Goal: Check status: Check status

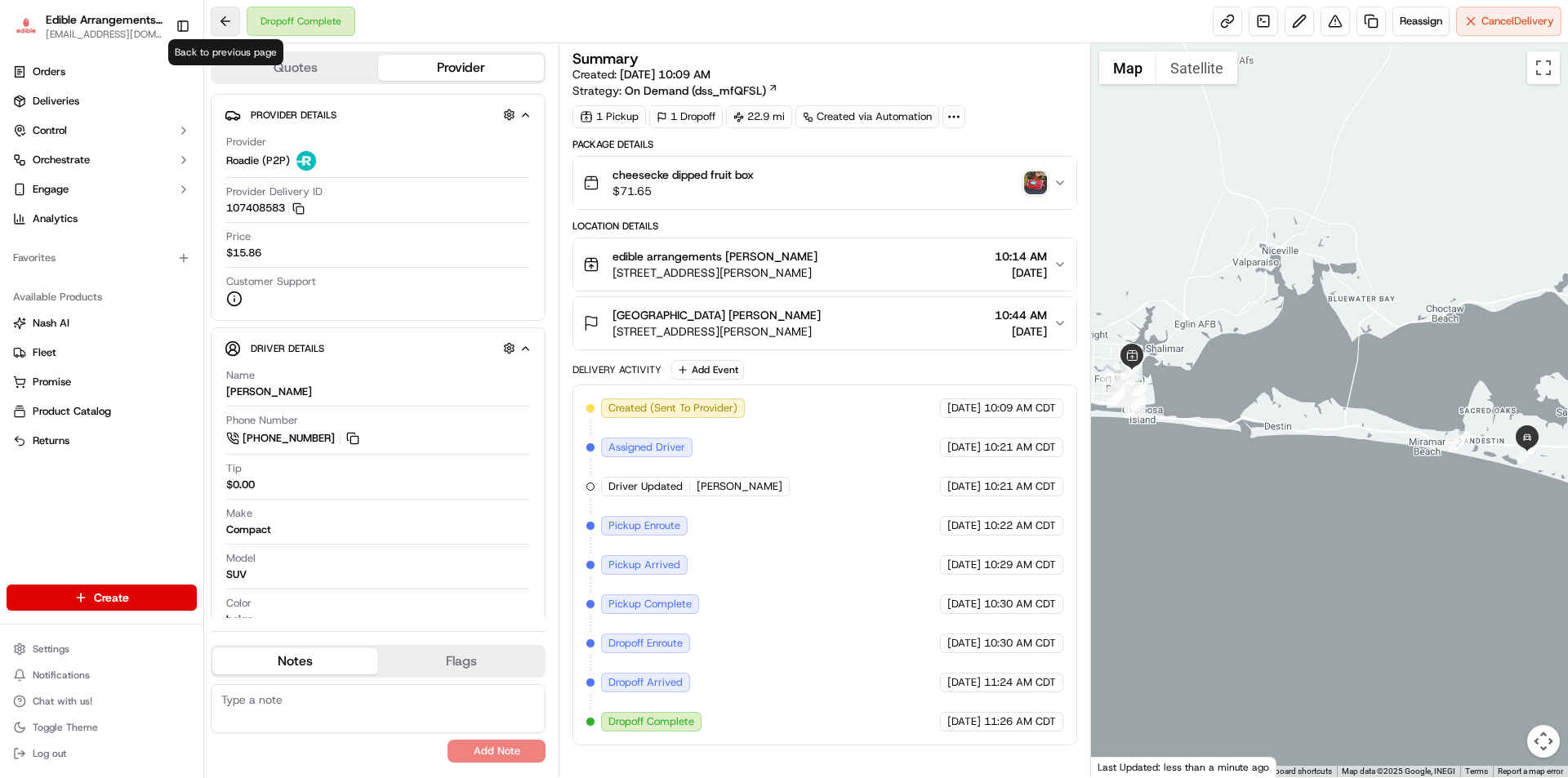
click at [232, 22] on button at bounding box center [225, 21] width 30 height 30
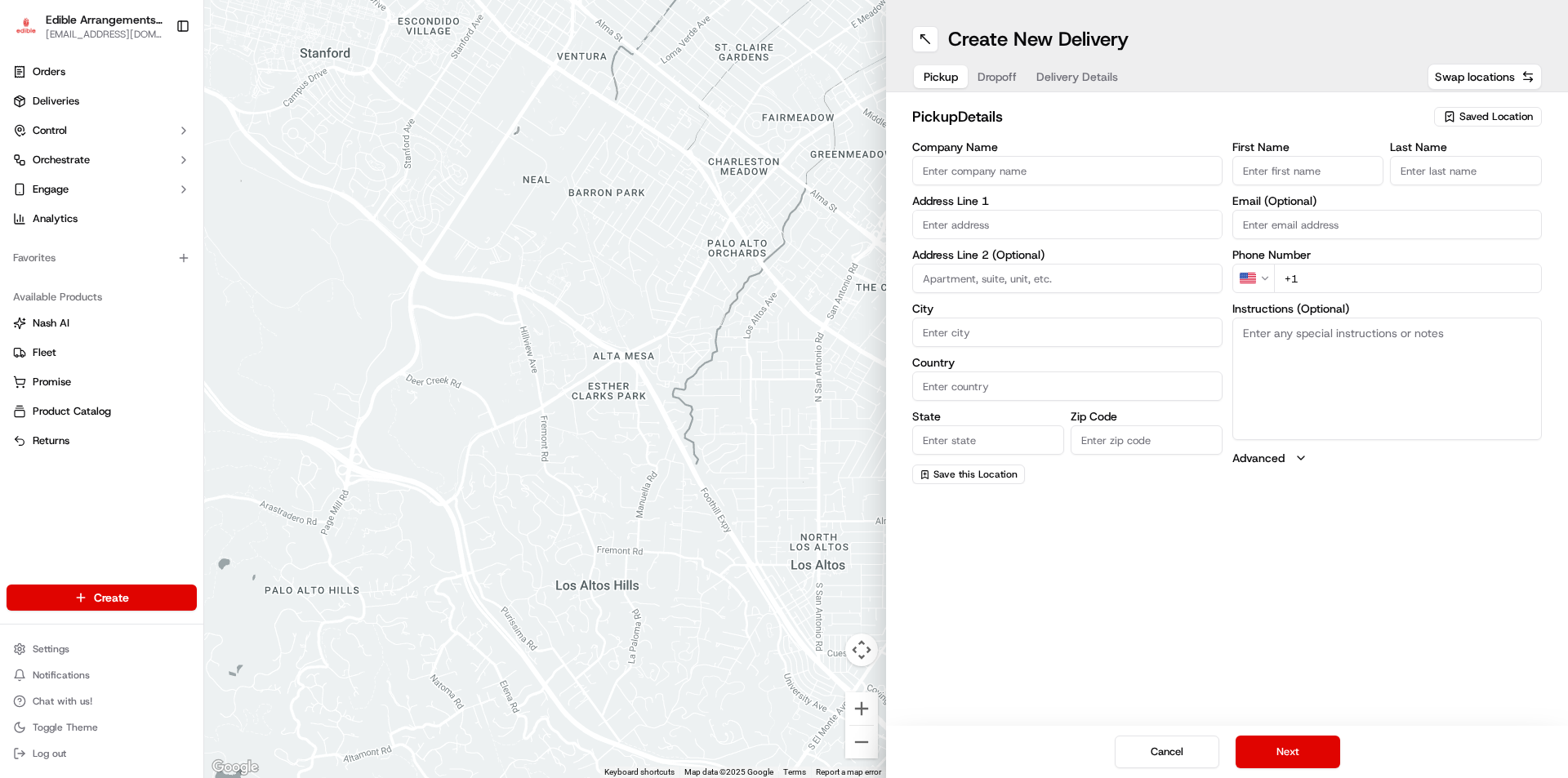
click at [75, 33] on span "[EMAIL_ADDRESS][DOMAIN_NAME]" at bounding box center [104, 34] width 117 height 13
click at [65, 68] on link "Orders" at bounding box center [102, 71] width 190 height 26
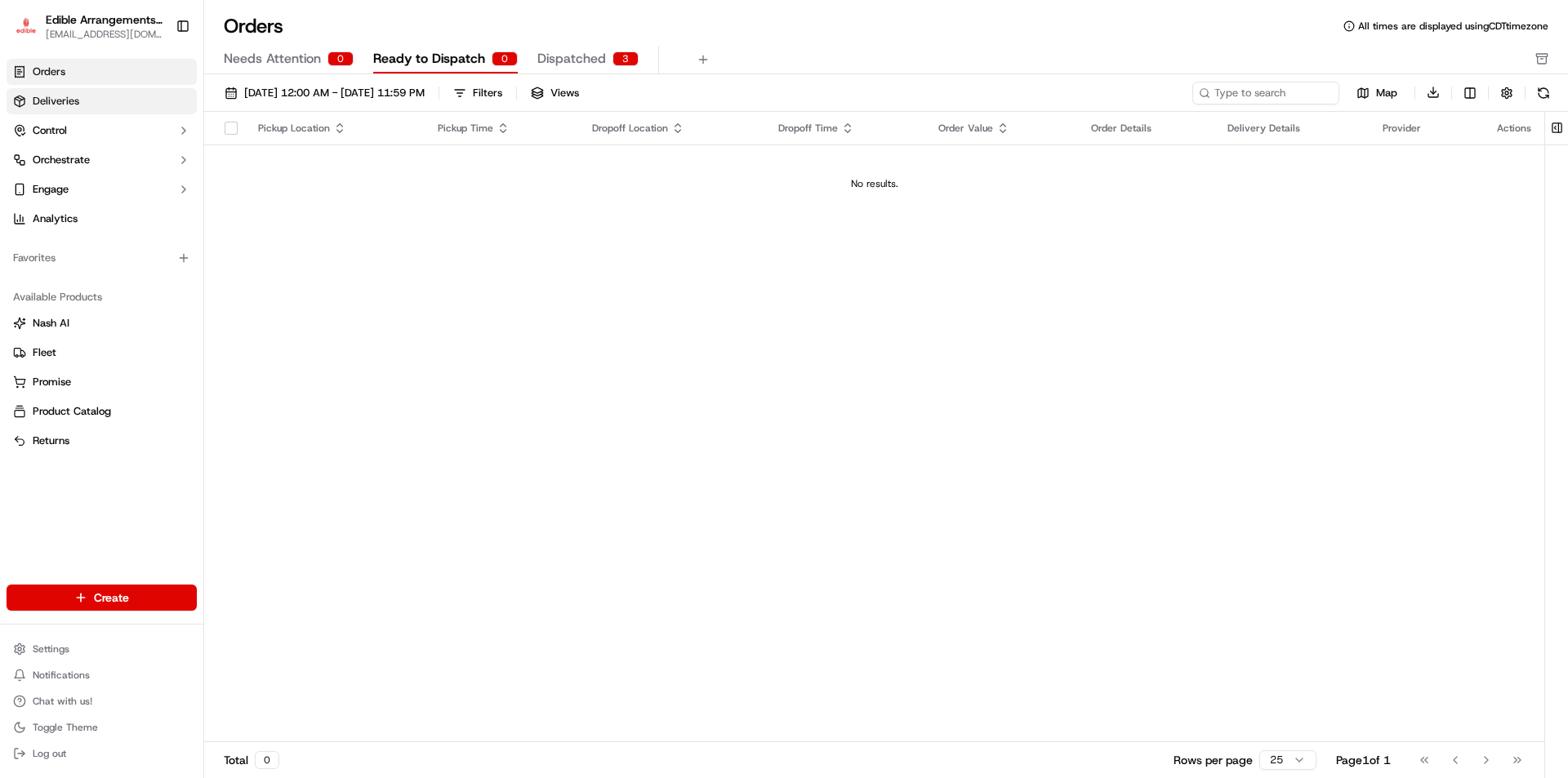
click at [89, 99] on link "Deliveries" at bounding box center [102, 101] width 190 height 26
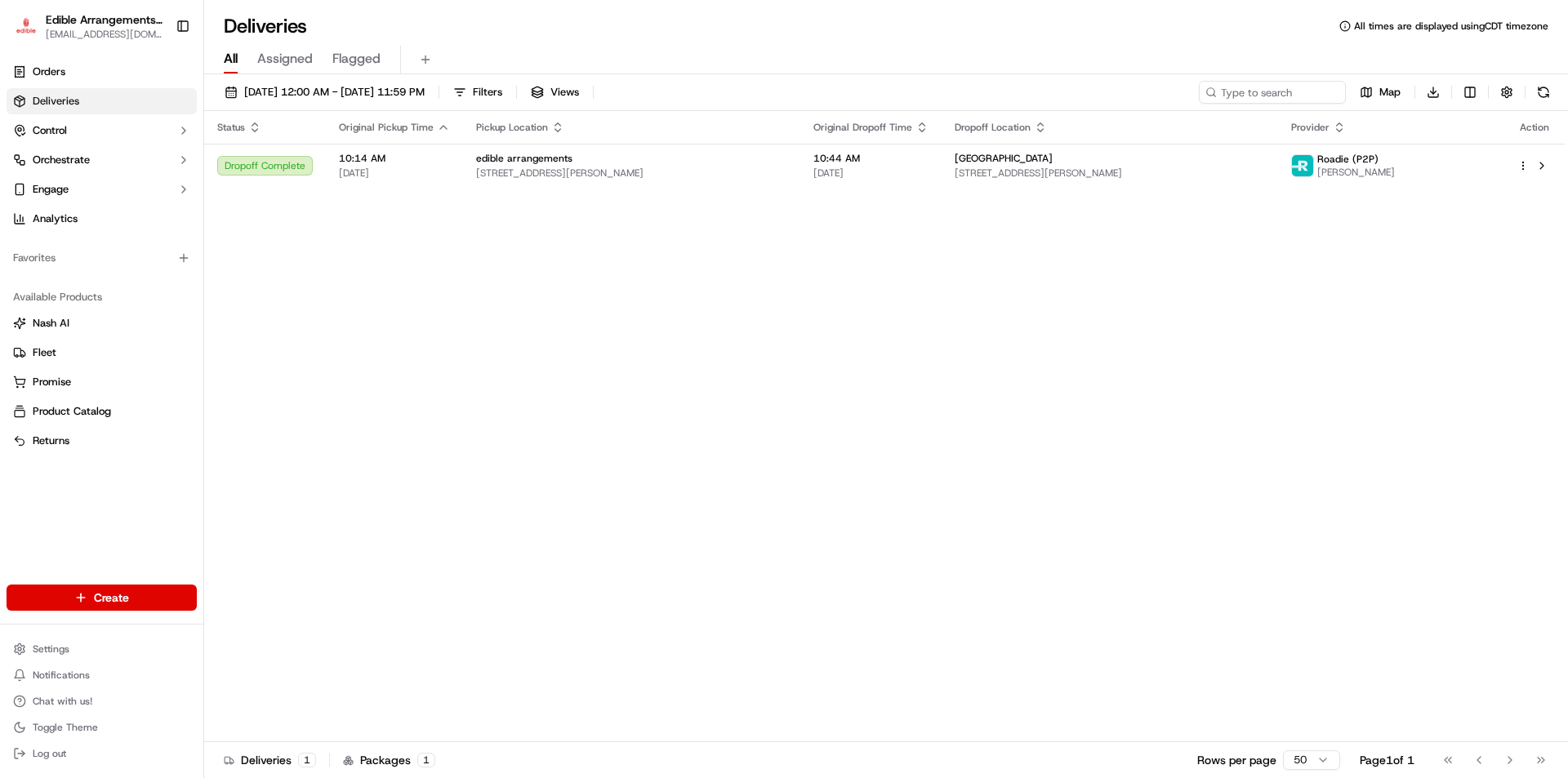
click at [342, 257] on div "Status Original Pickup Time Pickup Location Original Dropoff Time Dropoff Locat…" at bounding box center [884, 426] width 1360 height 631
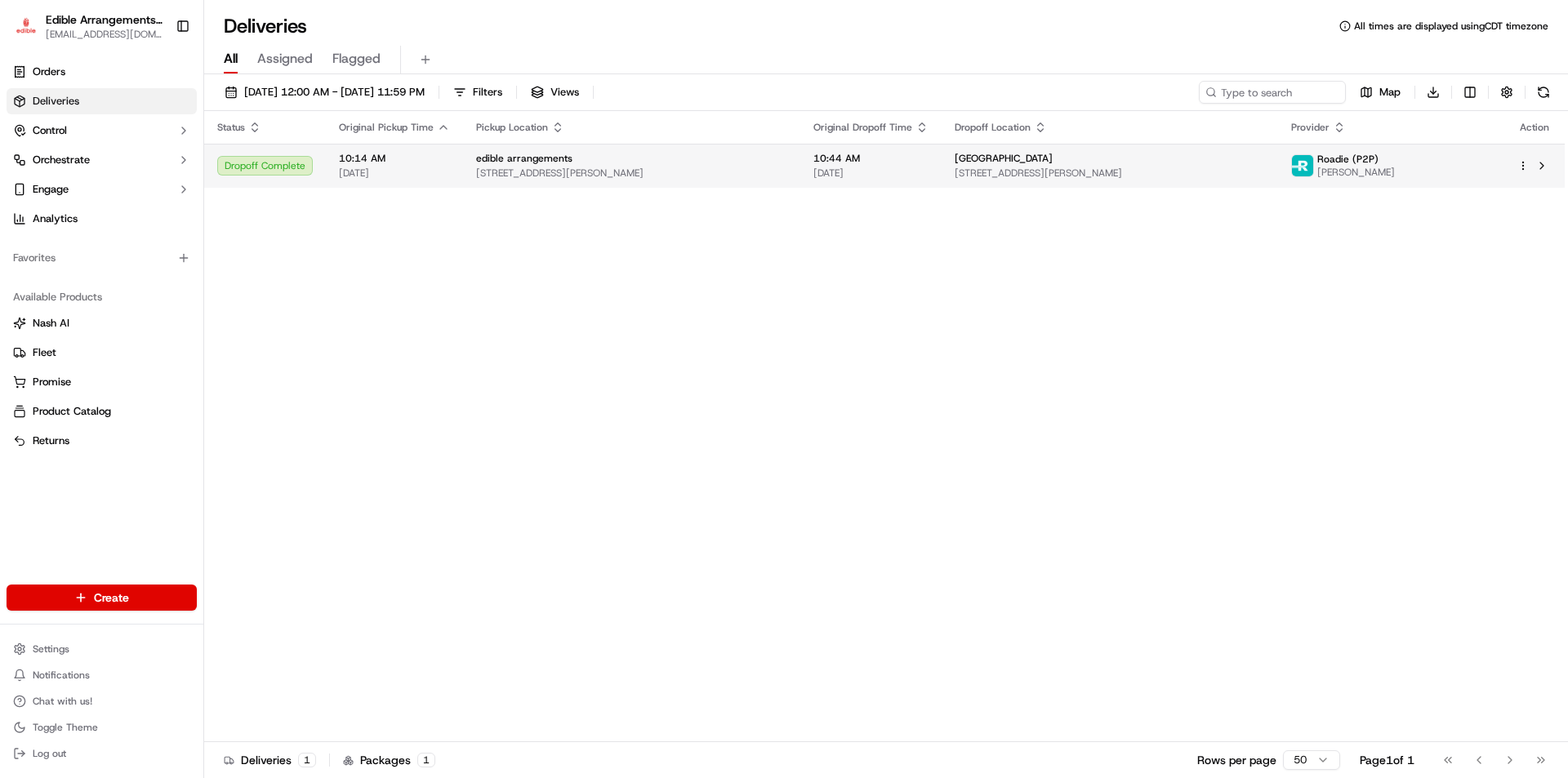
click at [276, 173] on div "Dropoff Complete" at bounding box center [265, 165] width 96 height 19
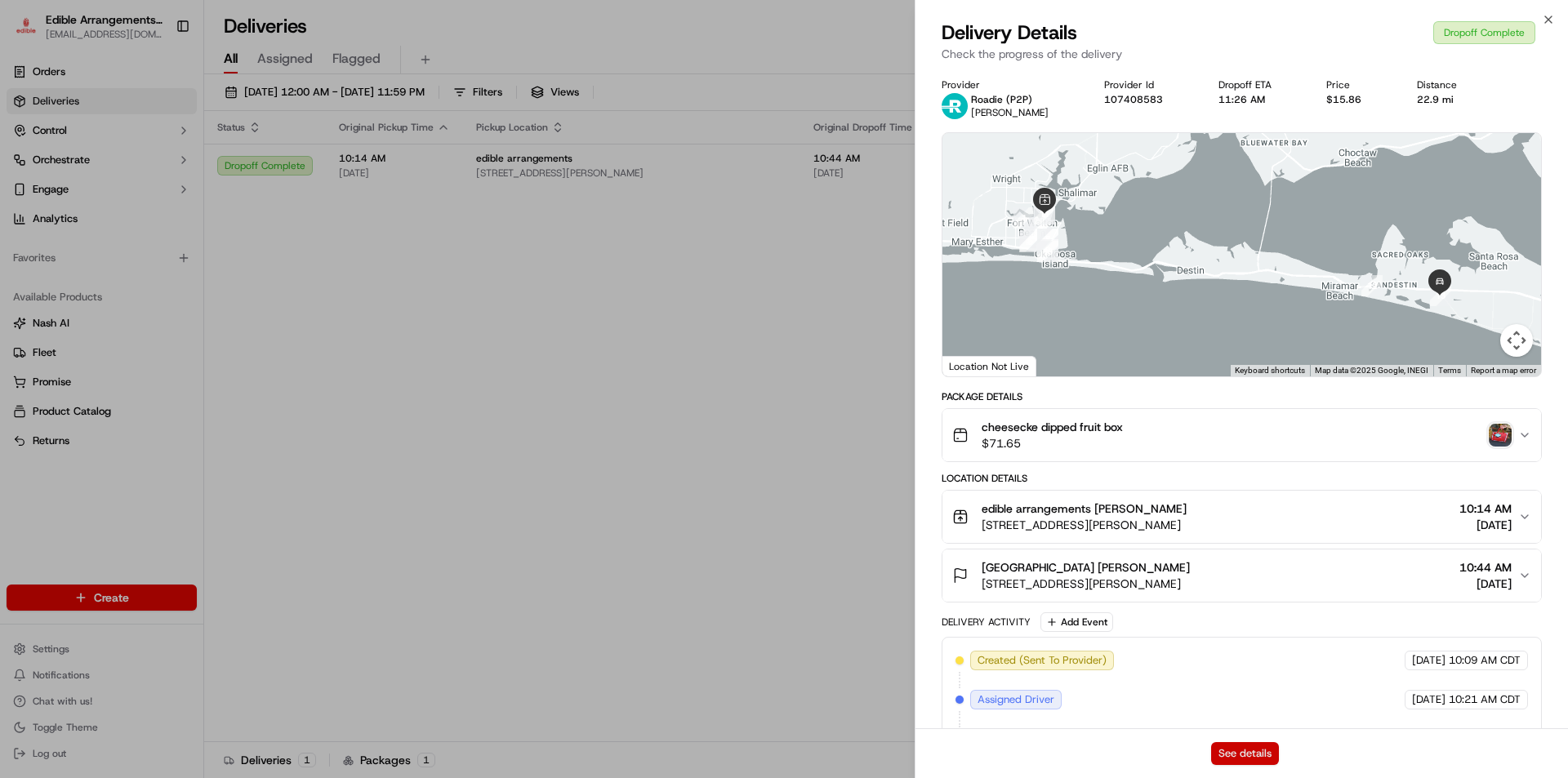
click at [1253, 744] on button "See details" at bounding box center [1245, 753] width 68 height 23
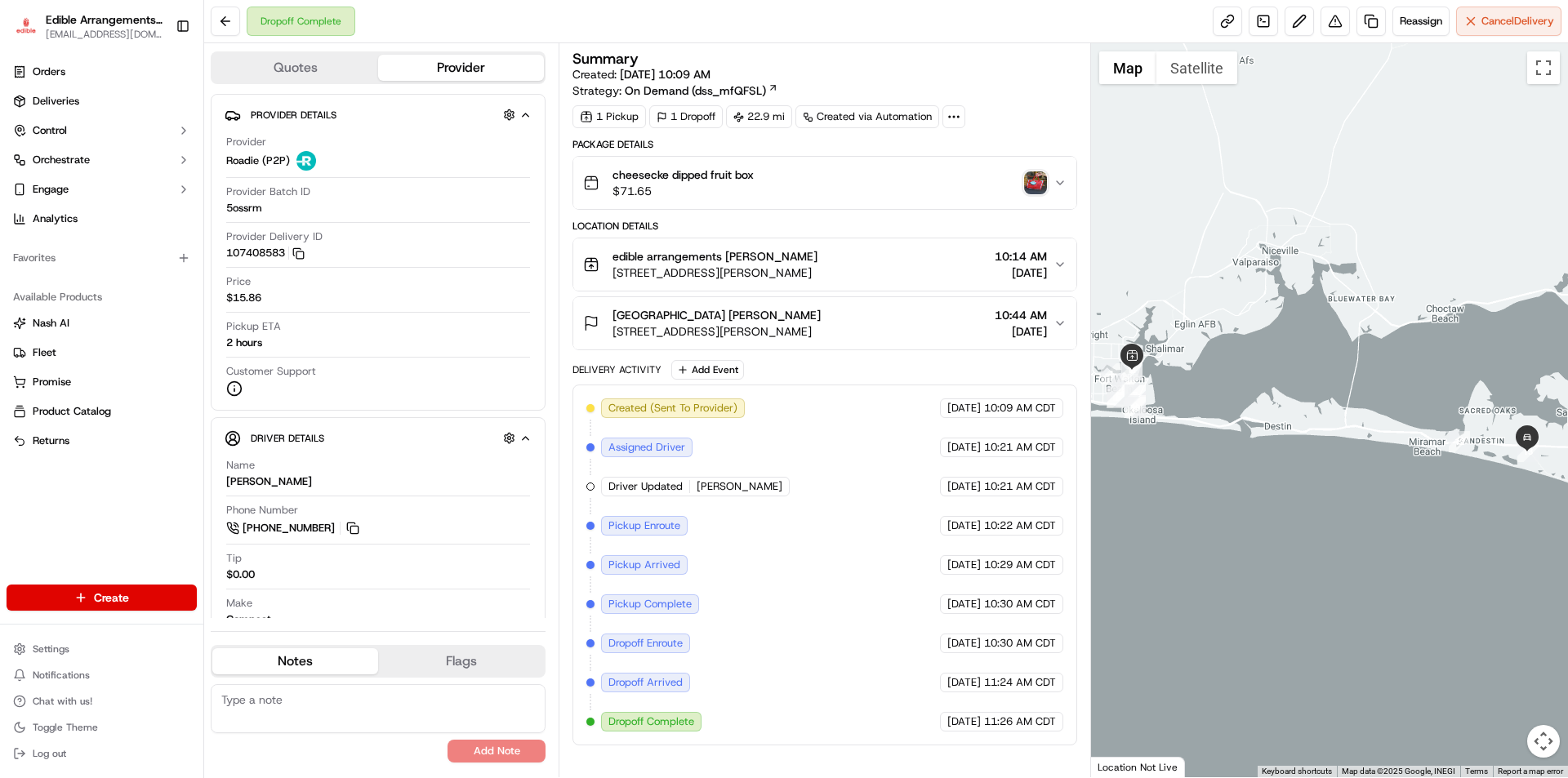
click at [1039, 192] on img "button" at bounding box center [1035, 182] width 23 height 23
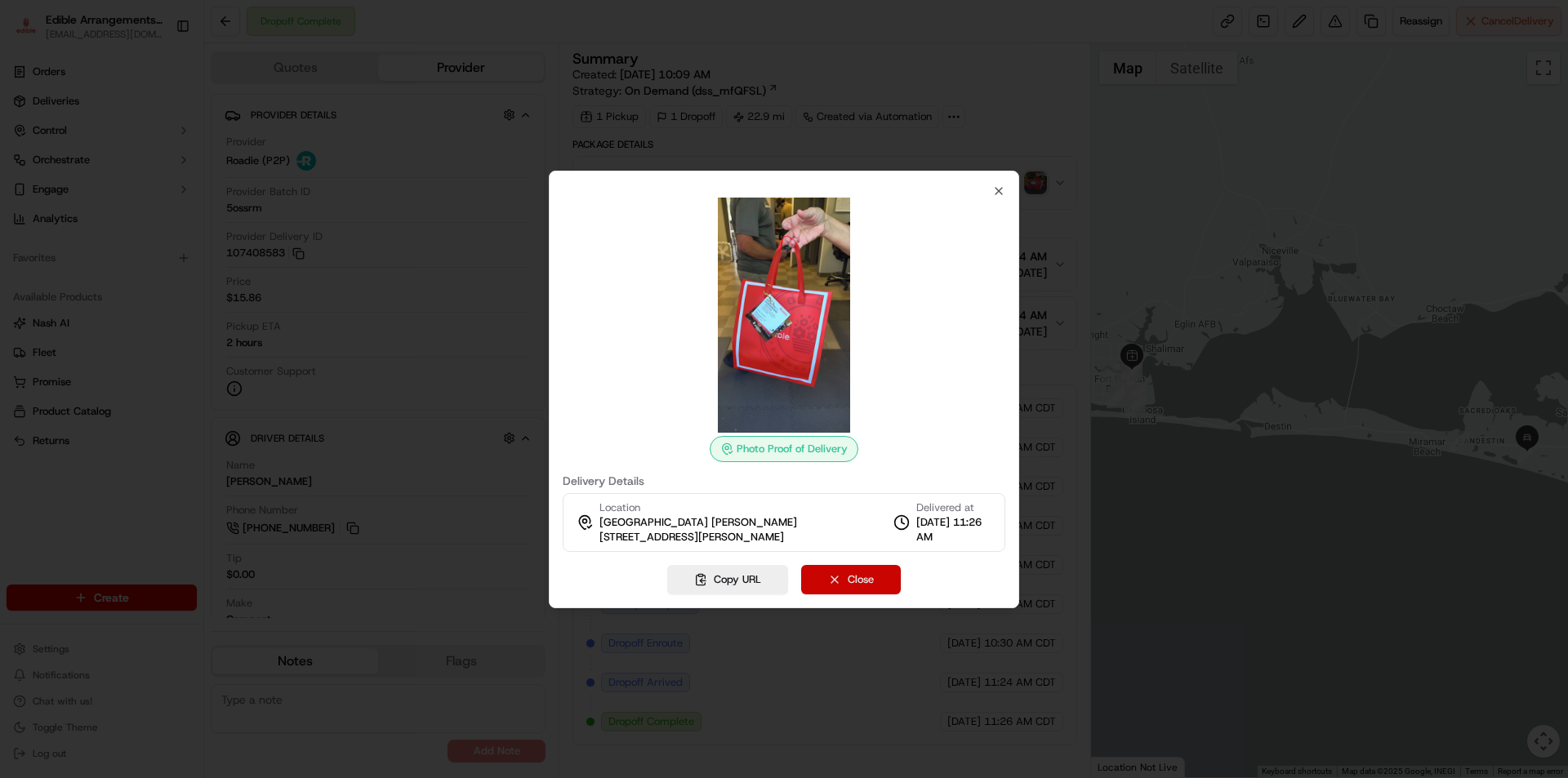
click at [840, 586] on button "Close" at bounding box center [851, 579] width 99 height 30
